Goal: Book appointment/travel/reservation

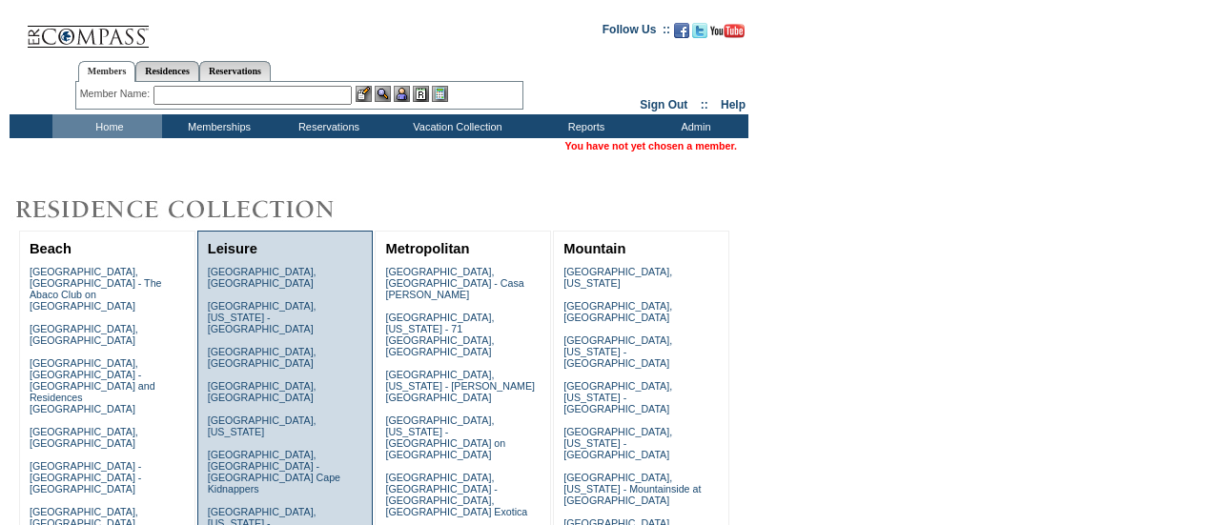
scroll to position [381, 0]
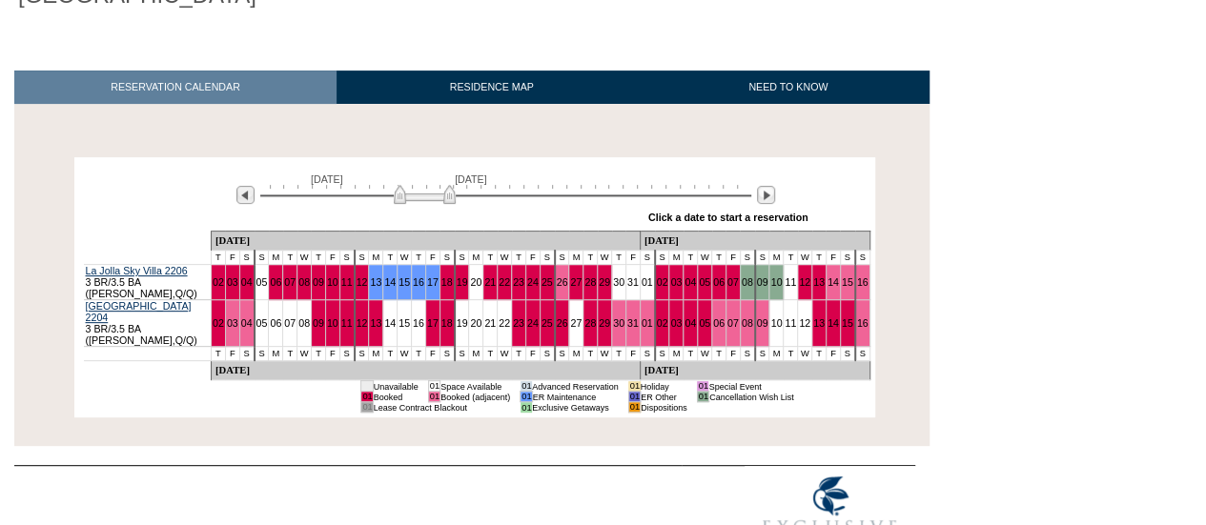
scroll to position [254, 0]
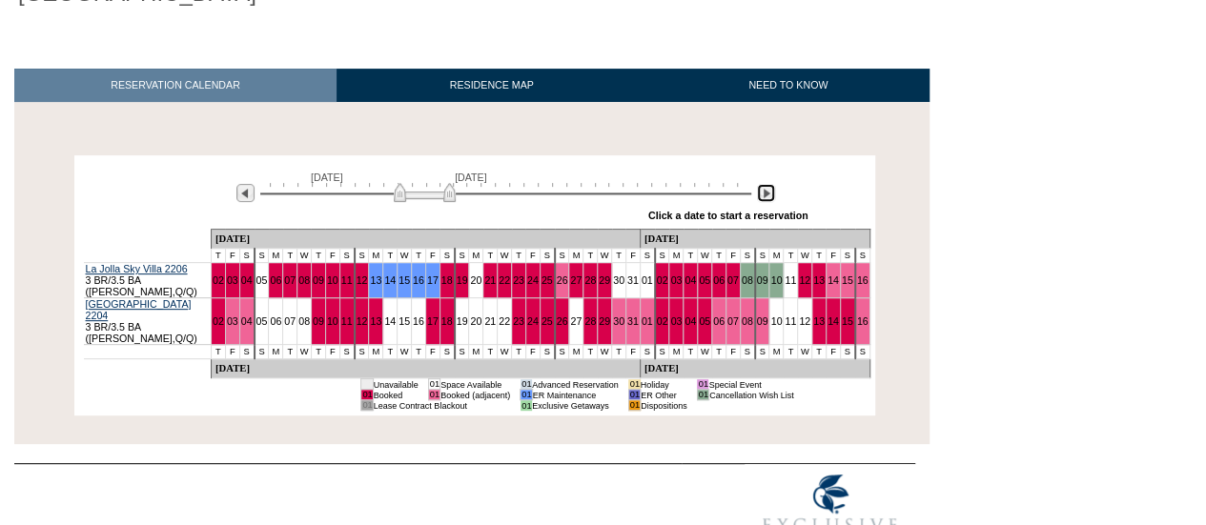
click at [767, 184] on img at bounding box center [766, 193] width 18 height 18
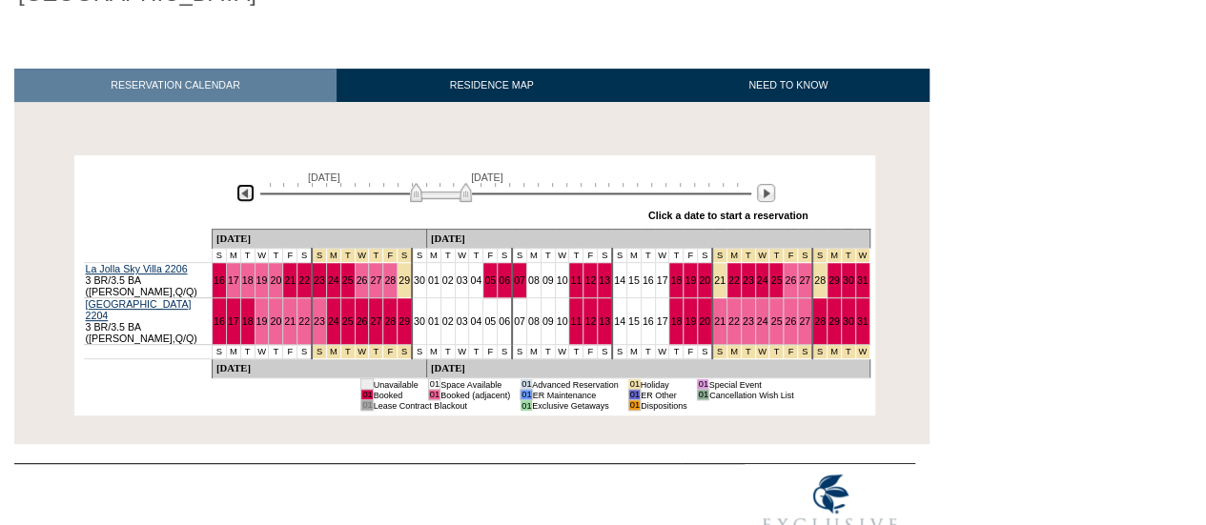
click at [242, 184] on img at bounding box center [245, 193] width 18 height 18
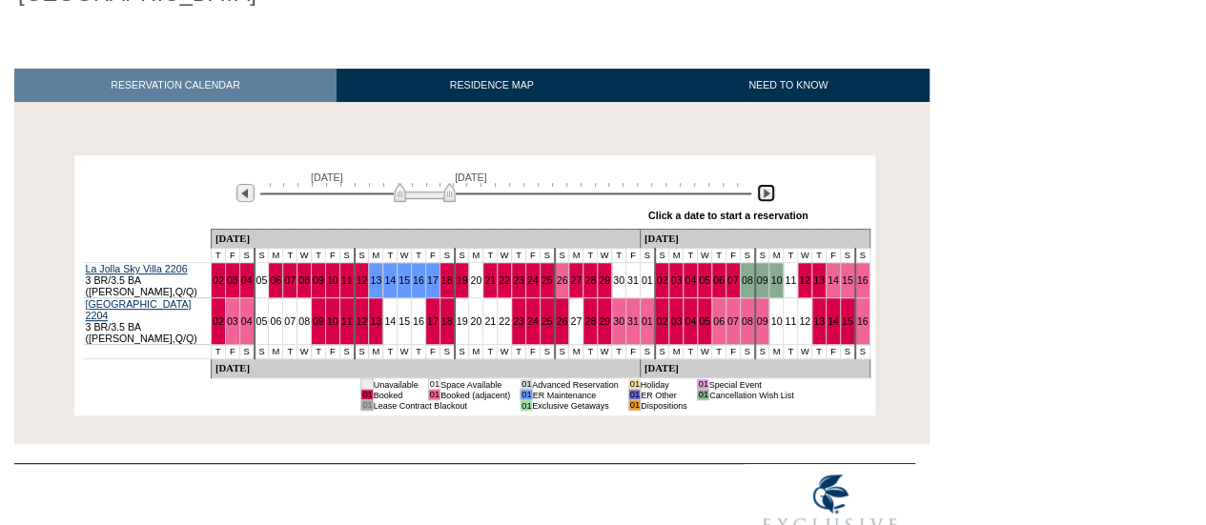
click at [764, 184] on img at bounding box center [766, 193] width 18 height 18
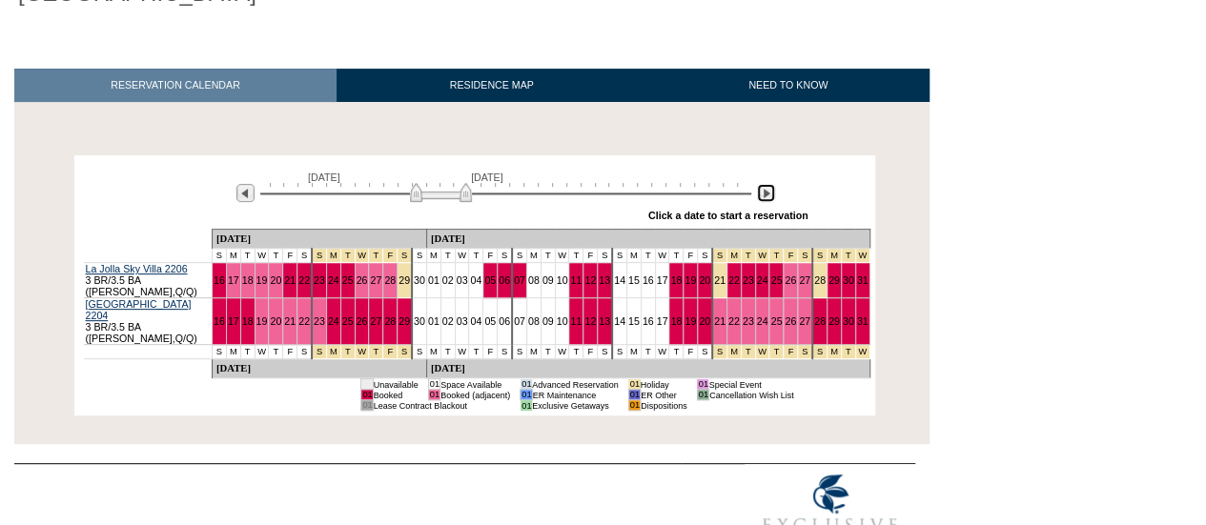
click at [765, 184] on img at bounding box center [766, 193] width 18 height 18
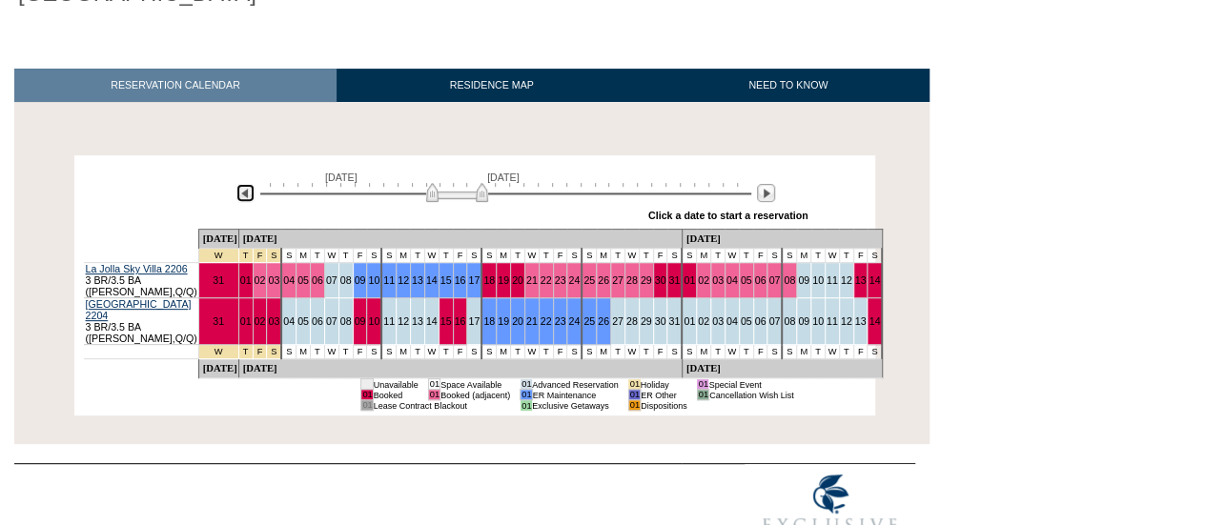
click at [248, 184] on img at bounding box center [245, 193] width 18 height 18
